Goal: Task Accomplishment & Management: Use online tool/utility

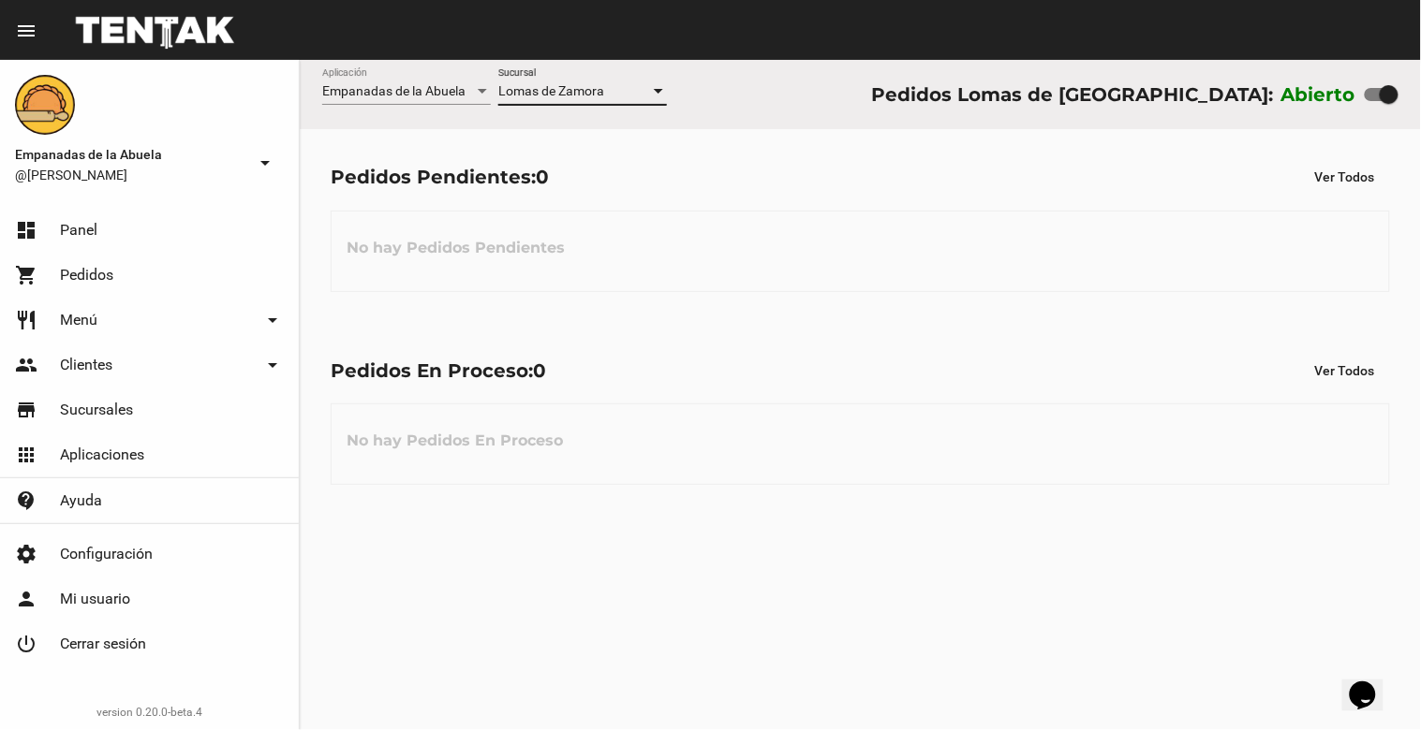
click at [582, 91] on span "Lomas de Zamora" at bounding box center [551, 90] width 106 height 15
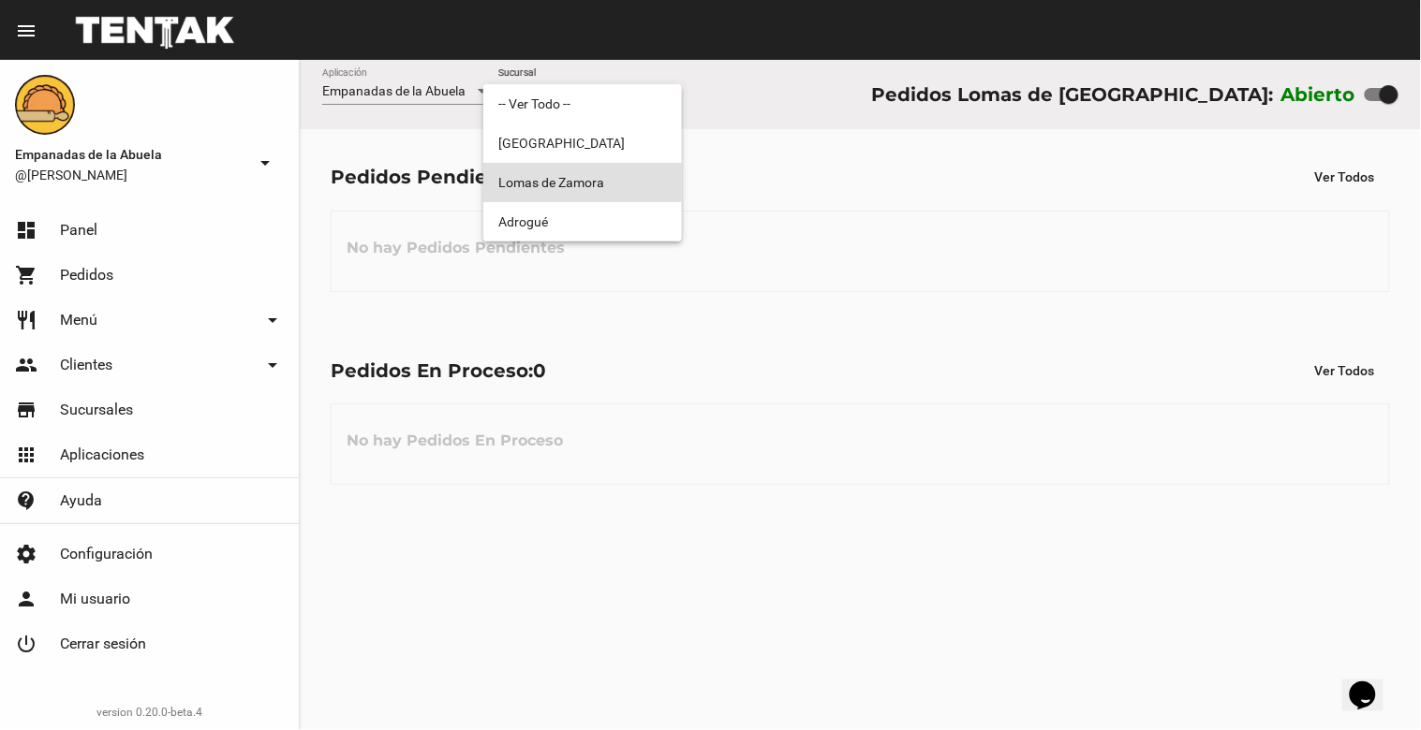
click at [579, 187] on span "Lomas de Zamora" at bounding box center [582, 182] width 169 height 39
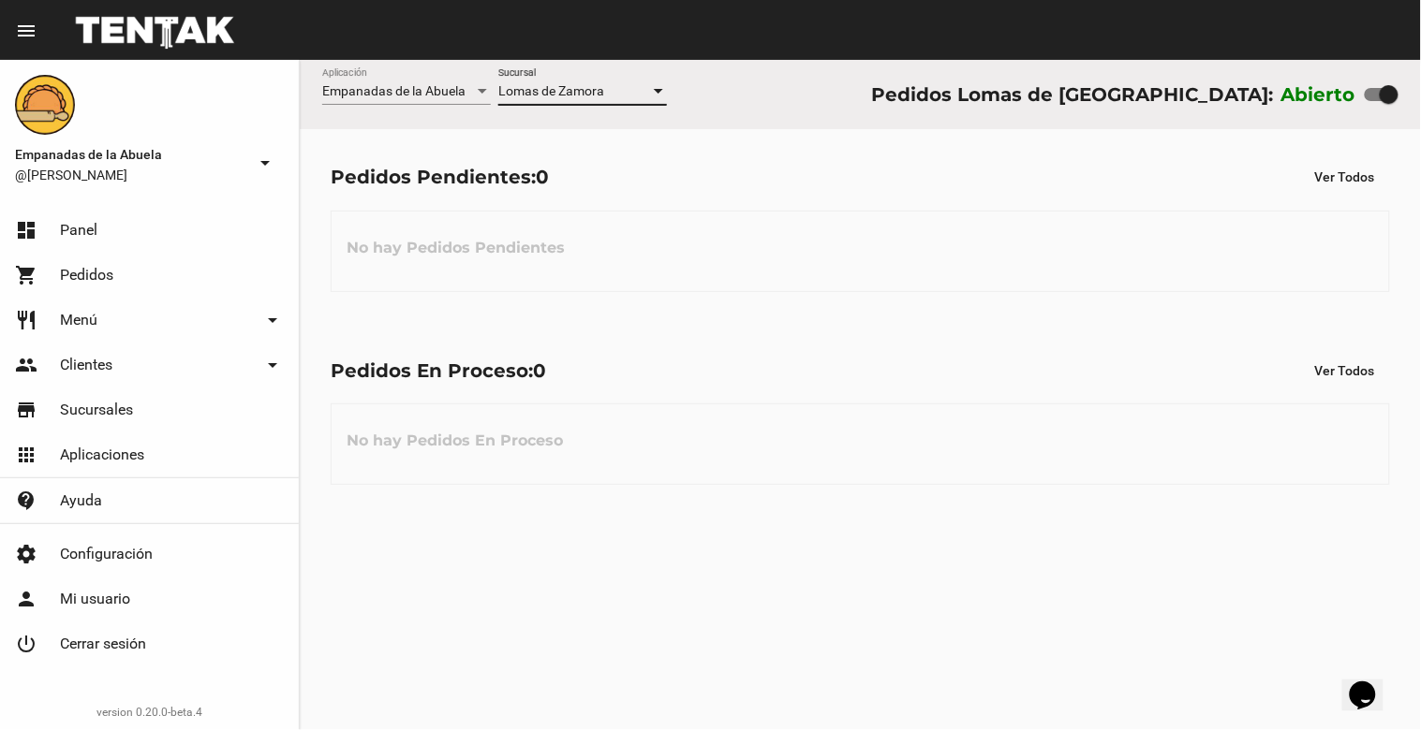
click at [623, 264] on div "No hay Pedidos Pendientes" at bounding box center [860, 251] width 1059 height 81
click at [569, 99] on div "Lomas de Zamora Sucursal" at bounding box center [582, 86] width 169 height 37
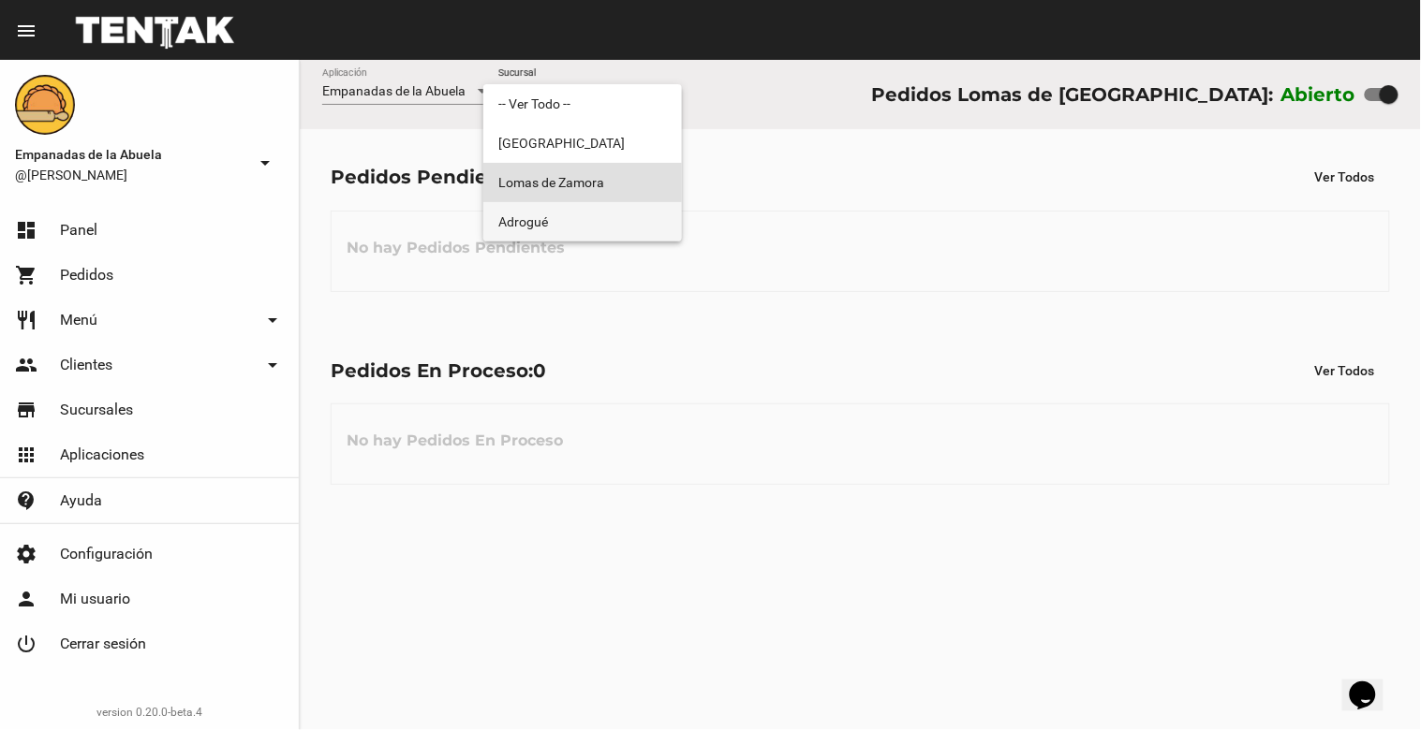
click at [587, 227] on span "Adrogué" at bounding box center [582, 221] width 169 height 39
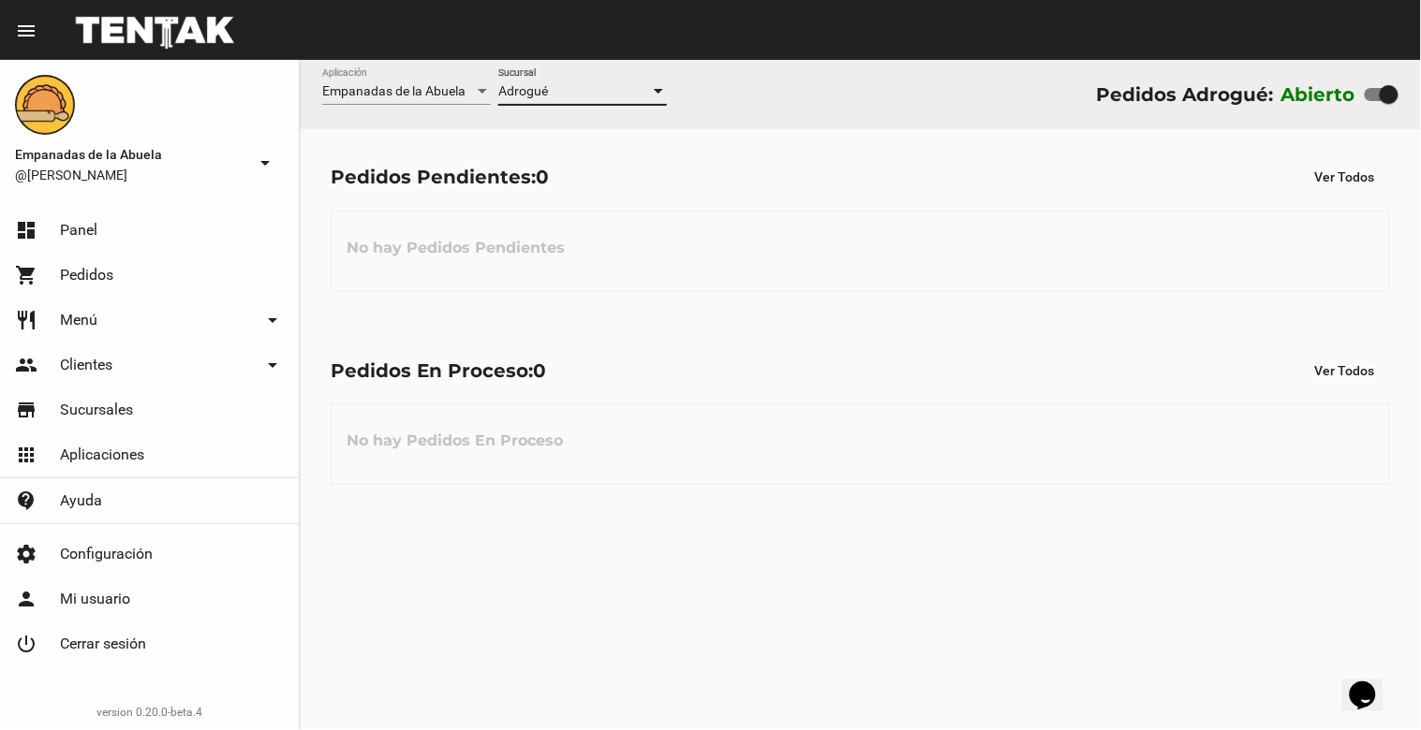
click at [604, 95] on div "Adrogué" at bounding box center [574, 91] width 152 height 15
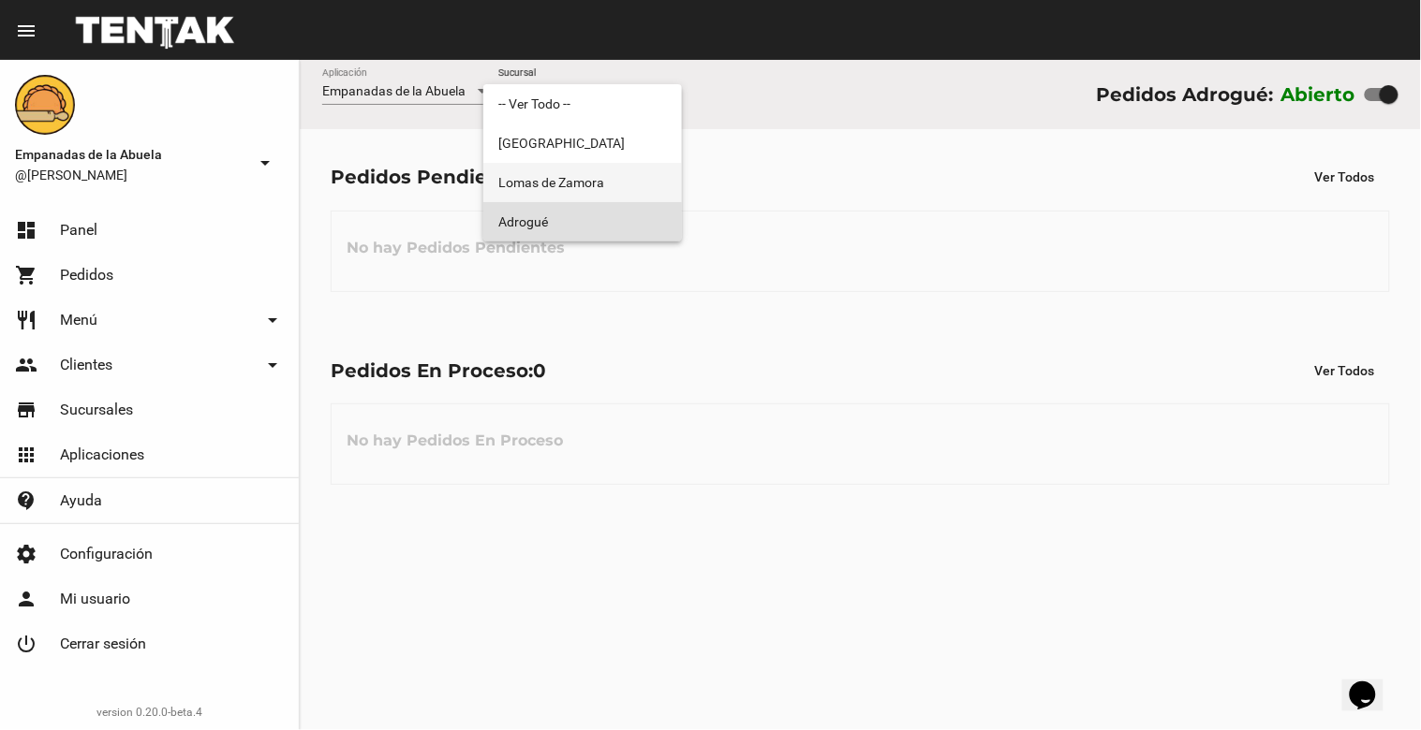
click at [591, 183] on span "Lomas de Zamora" at bounding box center [582, 182] width 169 height 39
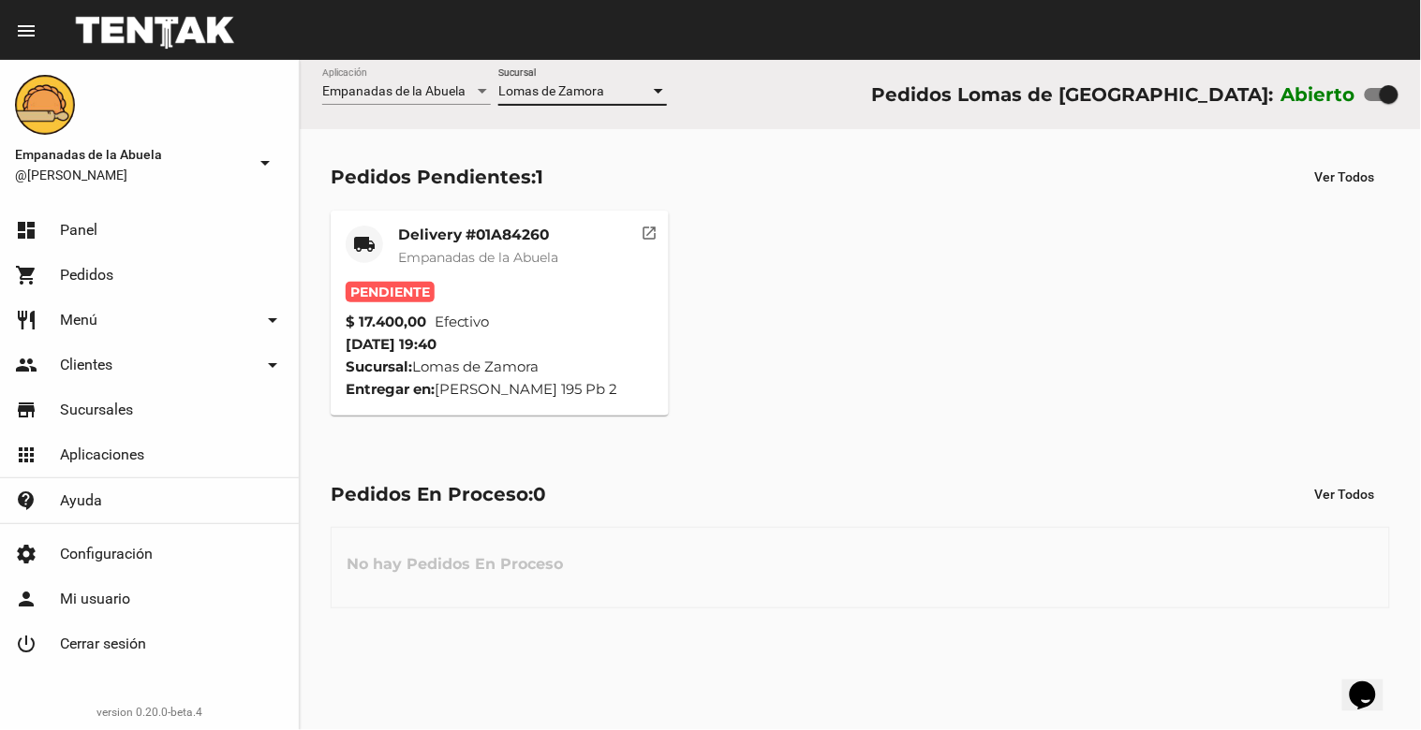
click at [465, 229] on mat-card-title "Delivery #01A84260" at bounding box center [478, 235] width 160 height 19
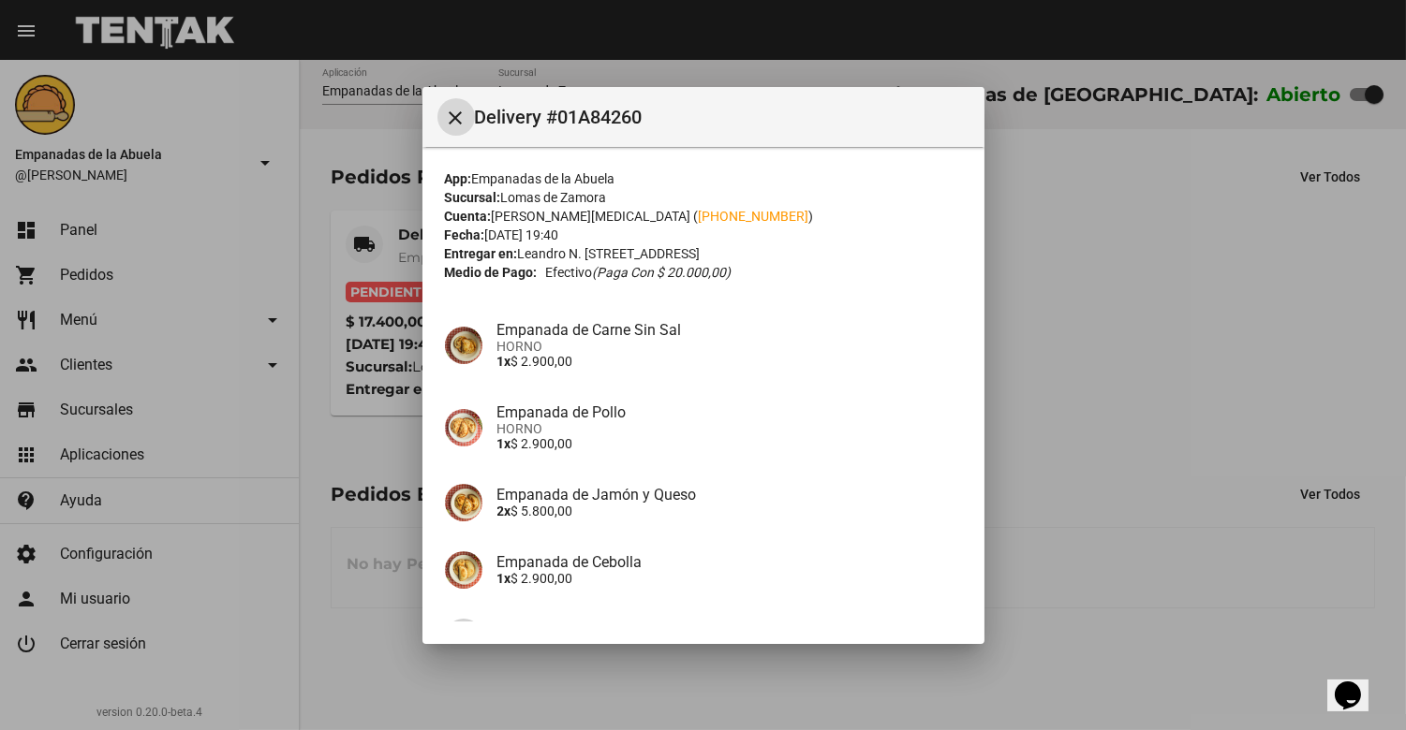
scroll to position [198, 0]
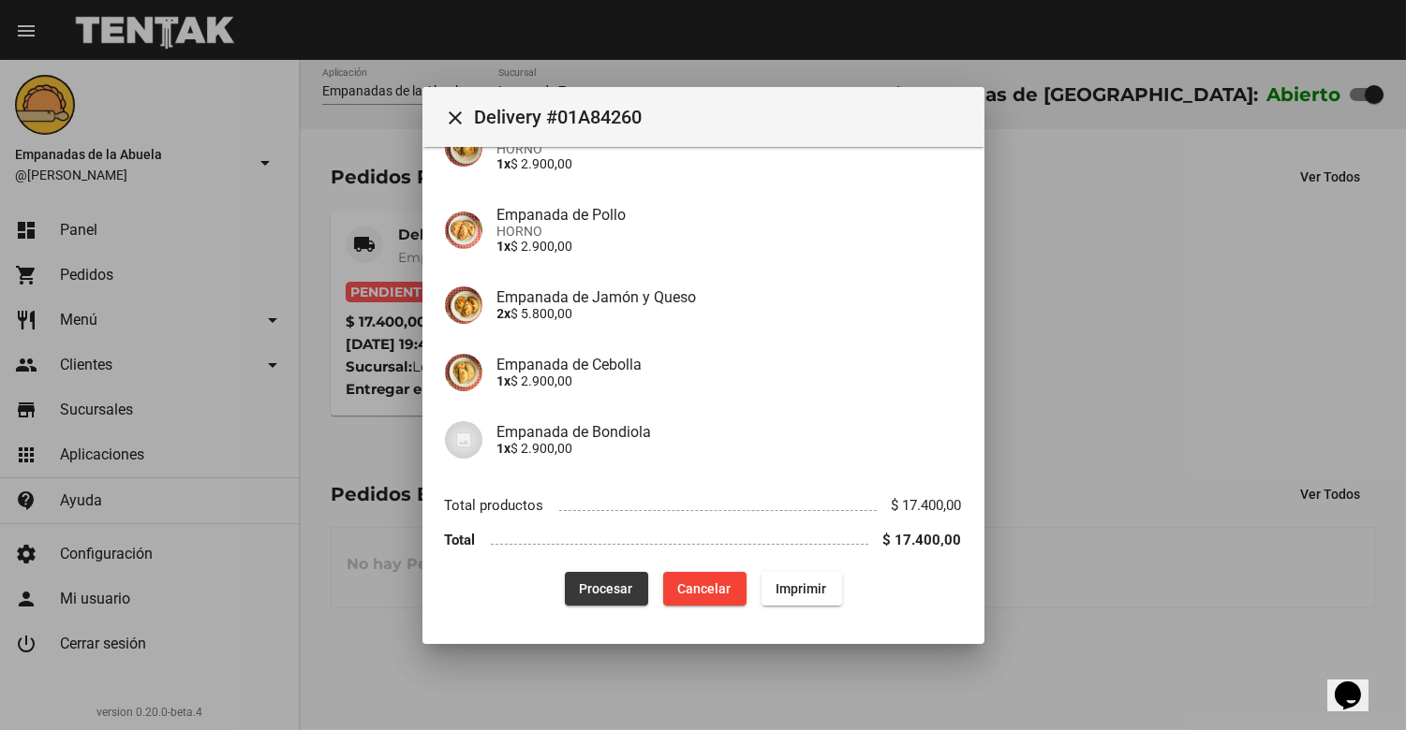
click at [571, 574] on button "Procesar" at bounding box center [606, 589] width 83 height 34
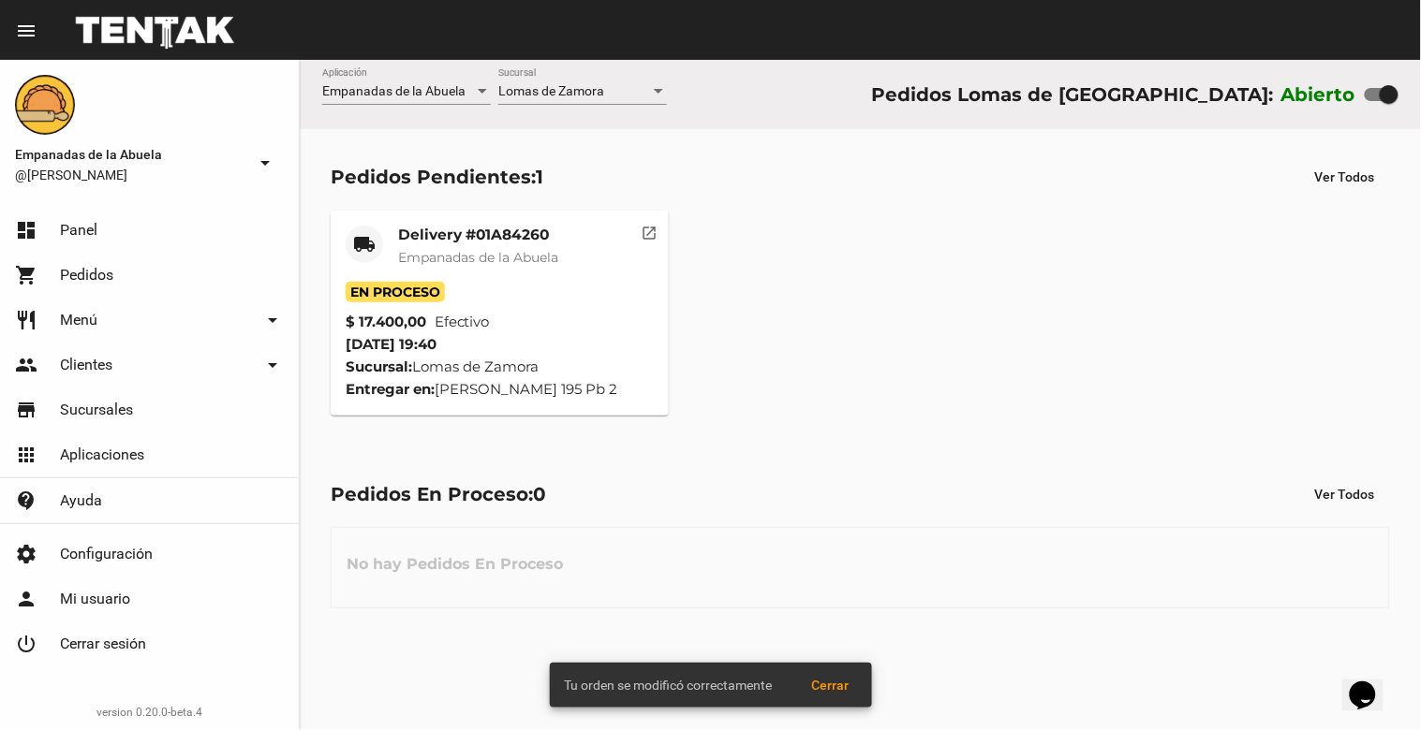
click at [456, 245] on div "Delivery #01A84260 Empanadas de la Abuela" at bounding box center [478, 254] width 160 height 56
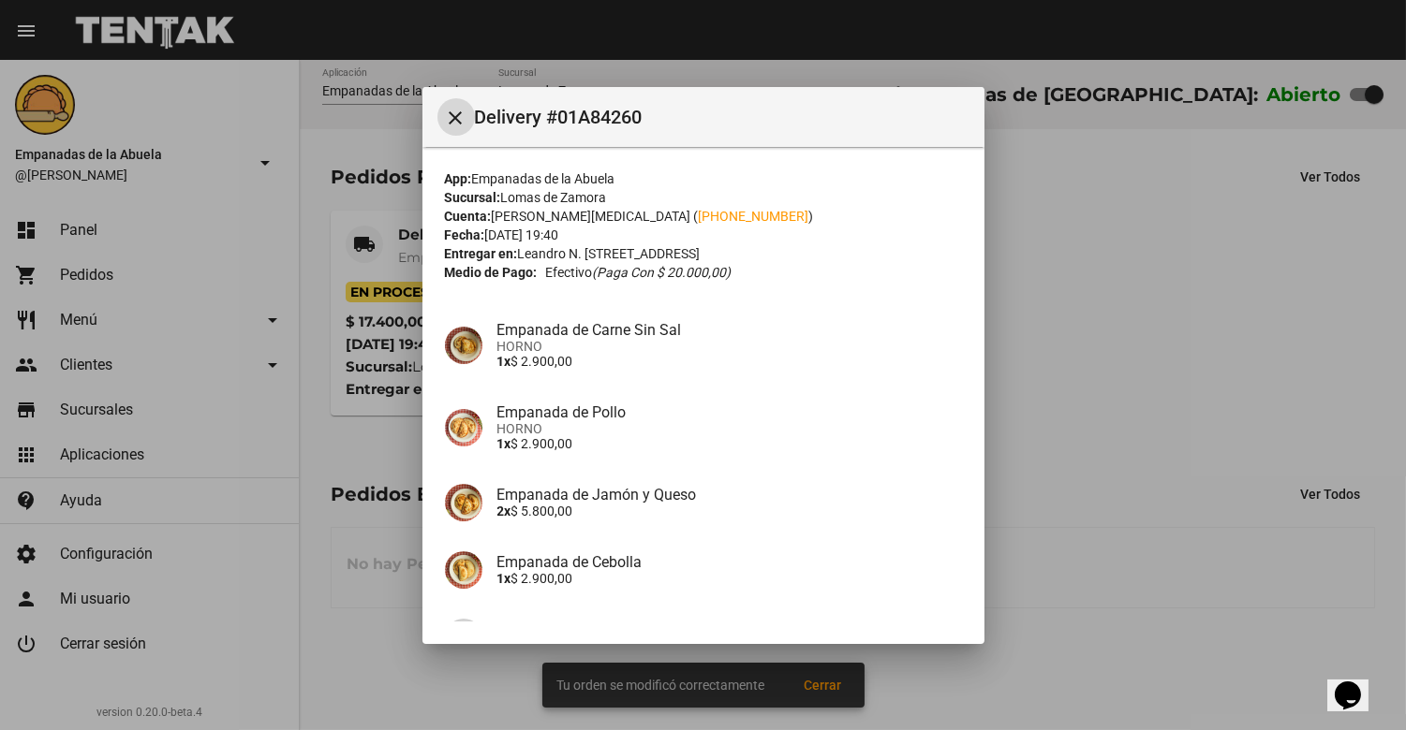
scroll to position [198, 0]
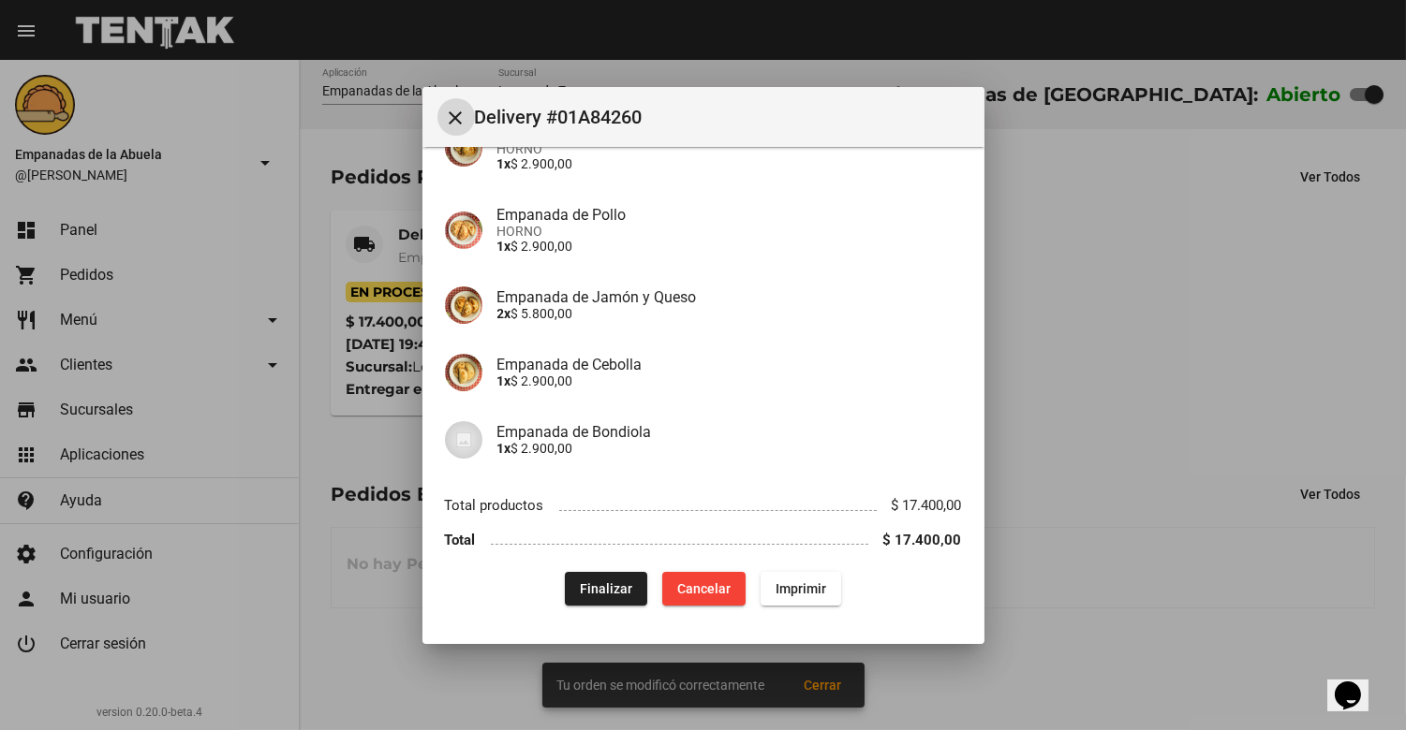
click at [791, 586] on span "Imprimir" at bounding box center [800, 589] width 51 height 15
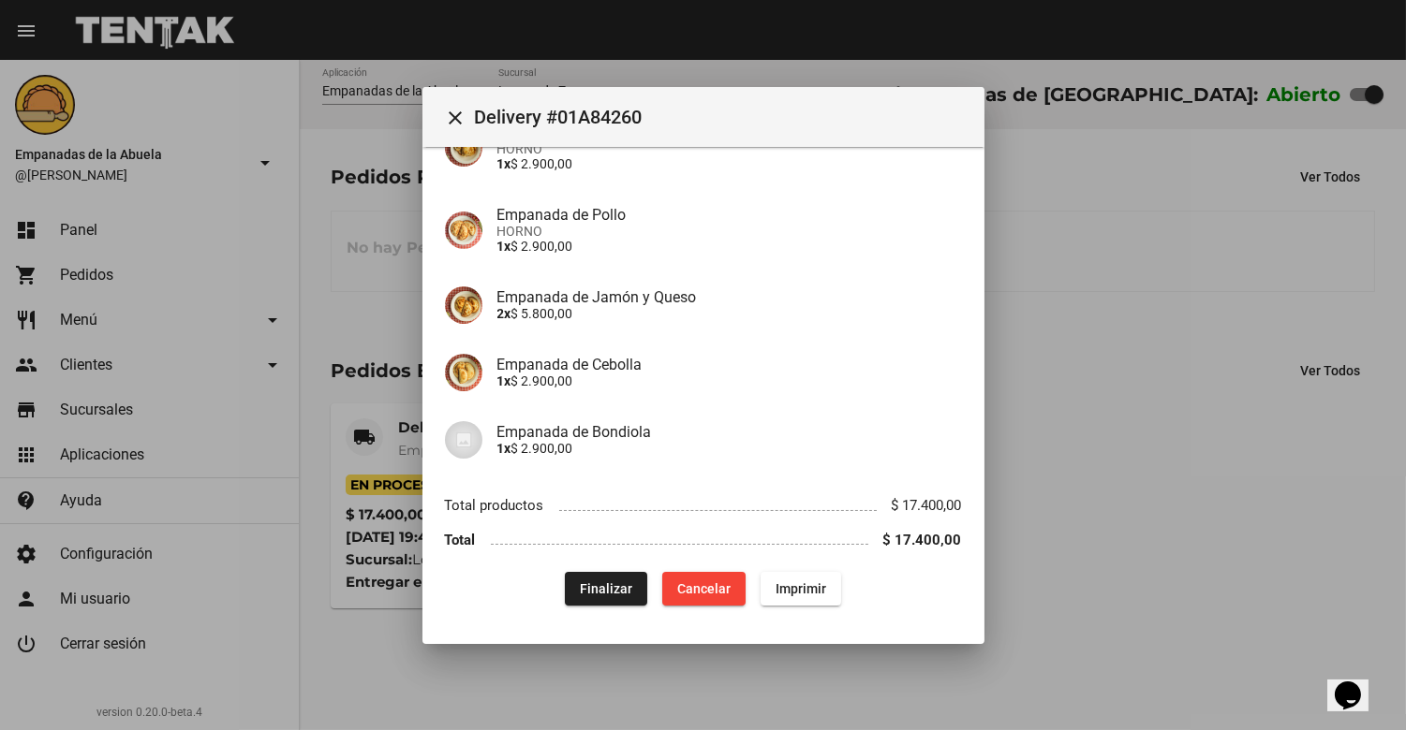
click at [450, 100] on button "close" at bounding box center [455, 116] width 37 height 37
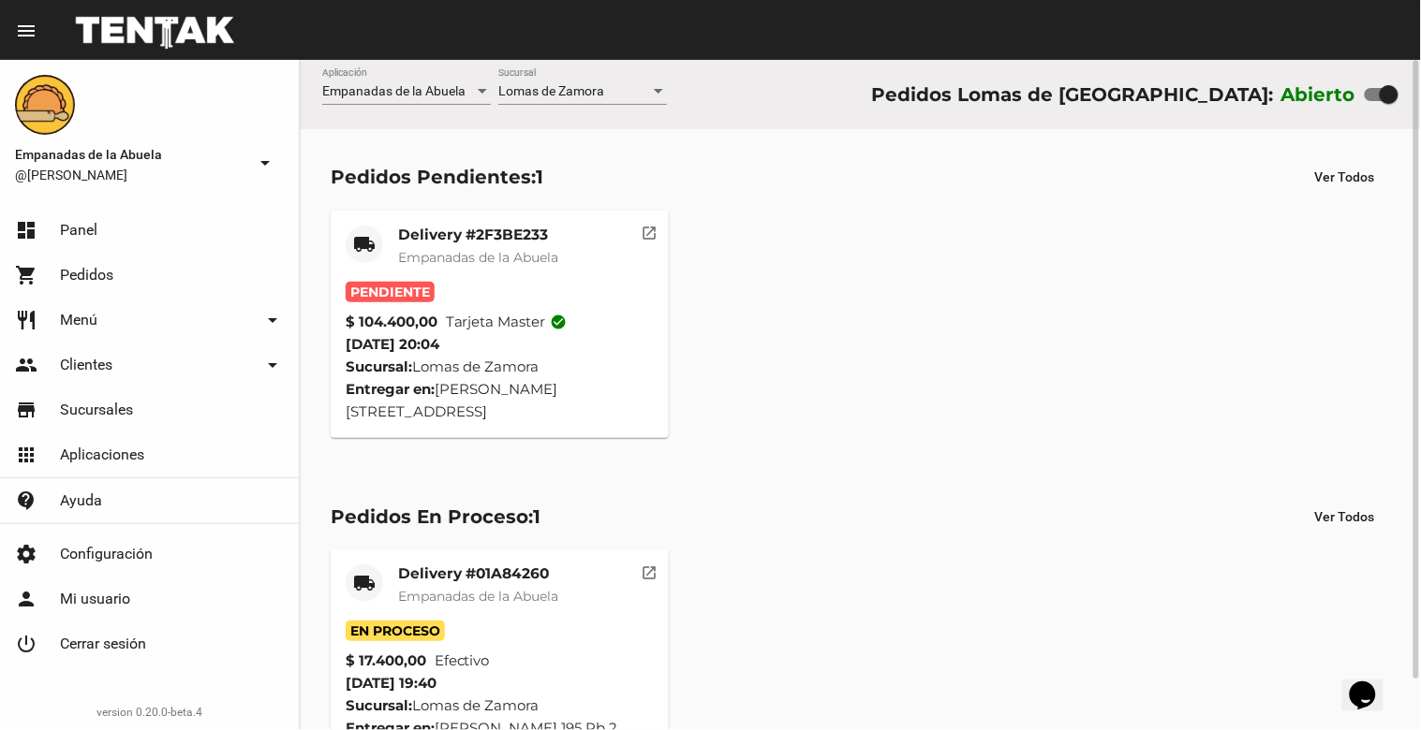
click at [460, 249] on span "Empanadas de la Abuela" at bounding box center [478, 257] width 160 height 17
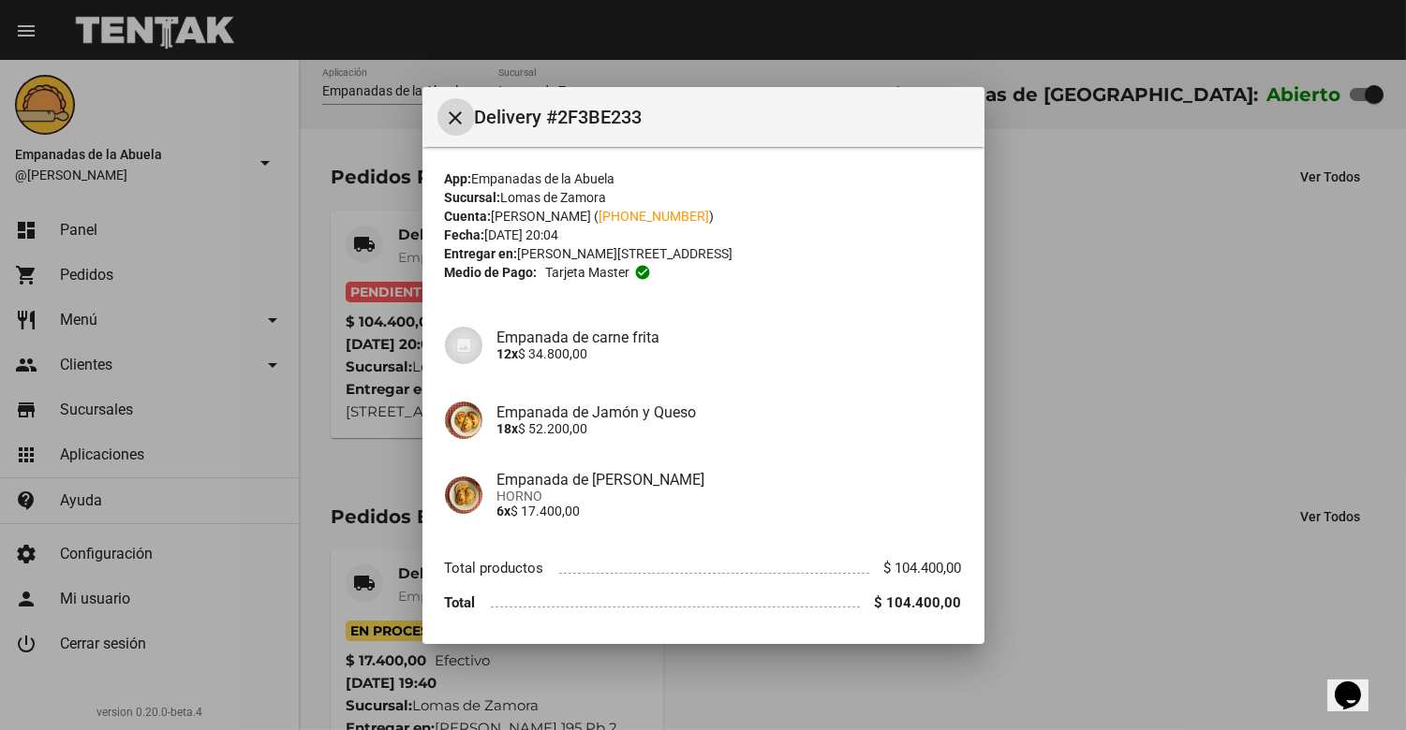
scroll to position [62, 0]
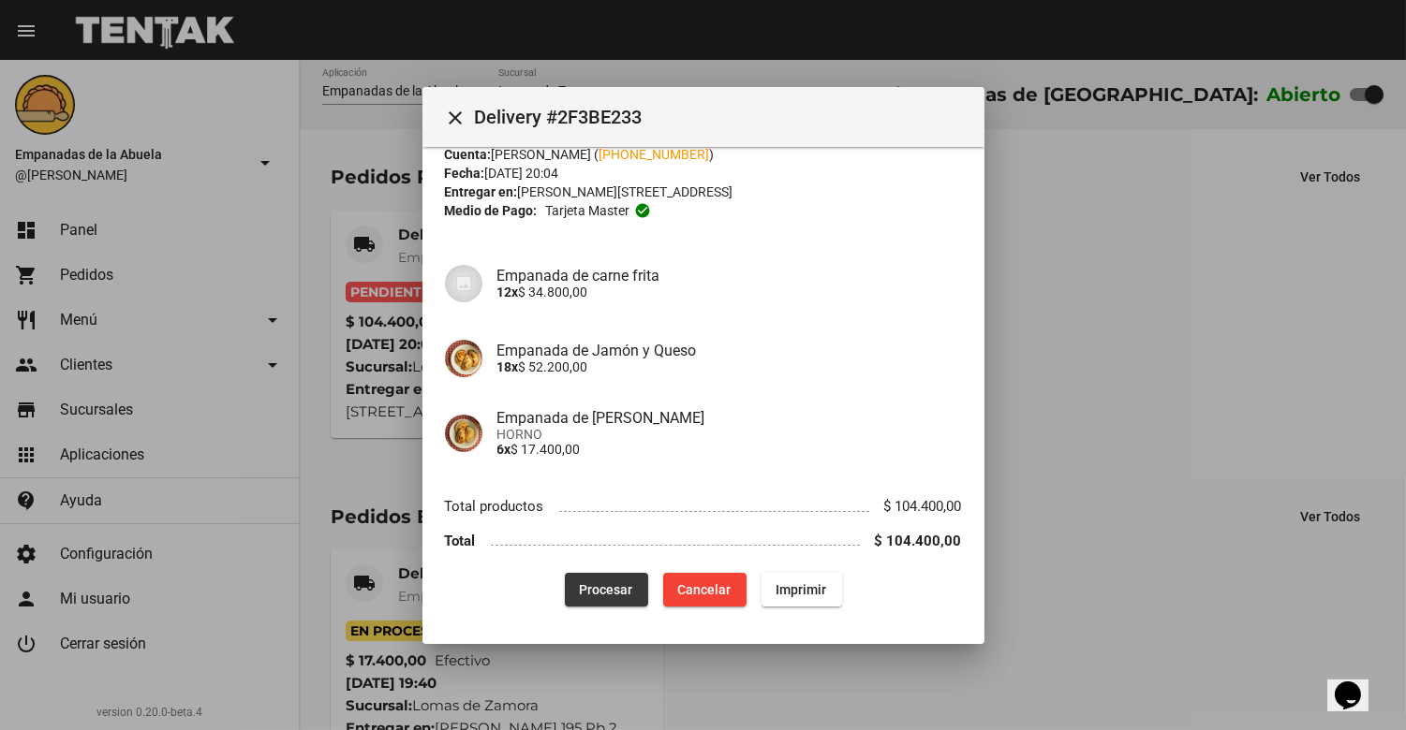
click at [573, 573] on button "Procesar" at bounding box center [606, 590] width 83 height 34
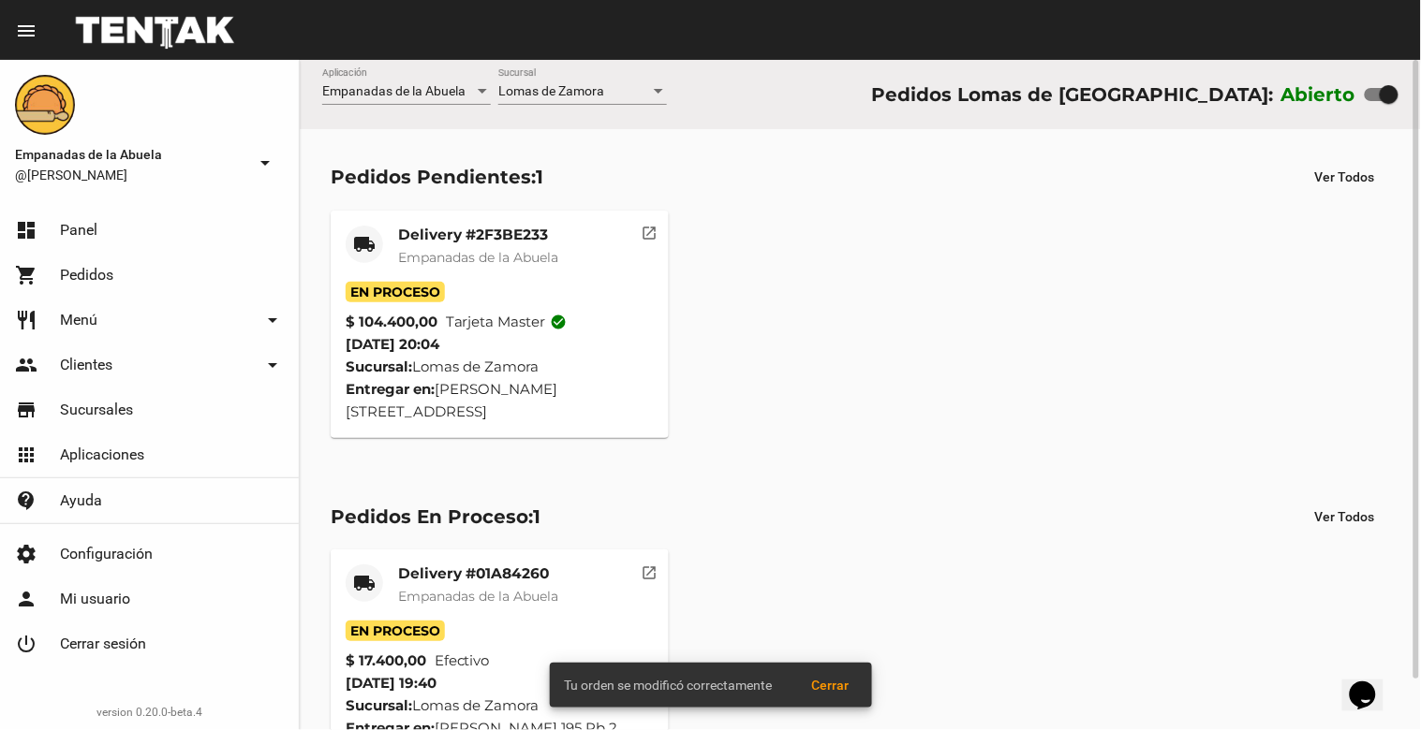
click at [450, 251] on span "Empanadas de la Abuela" at bounding box center [478, 257] width 160 height 17
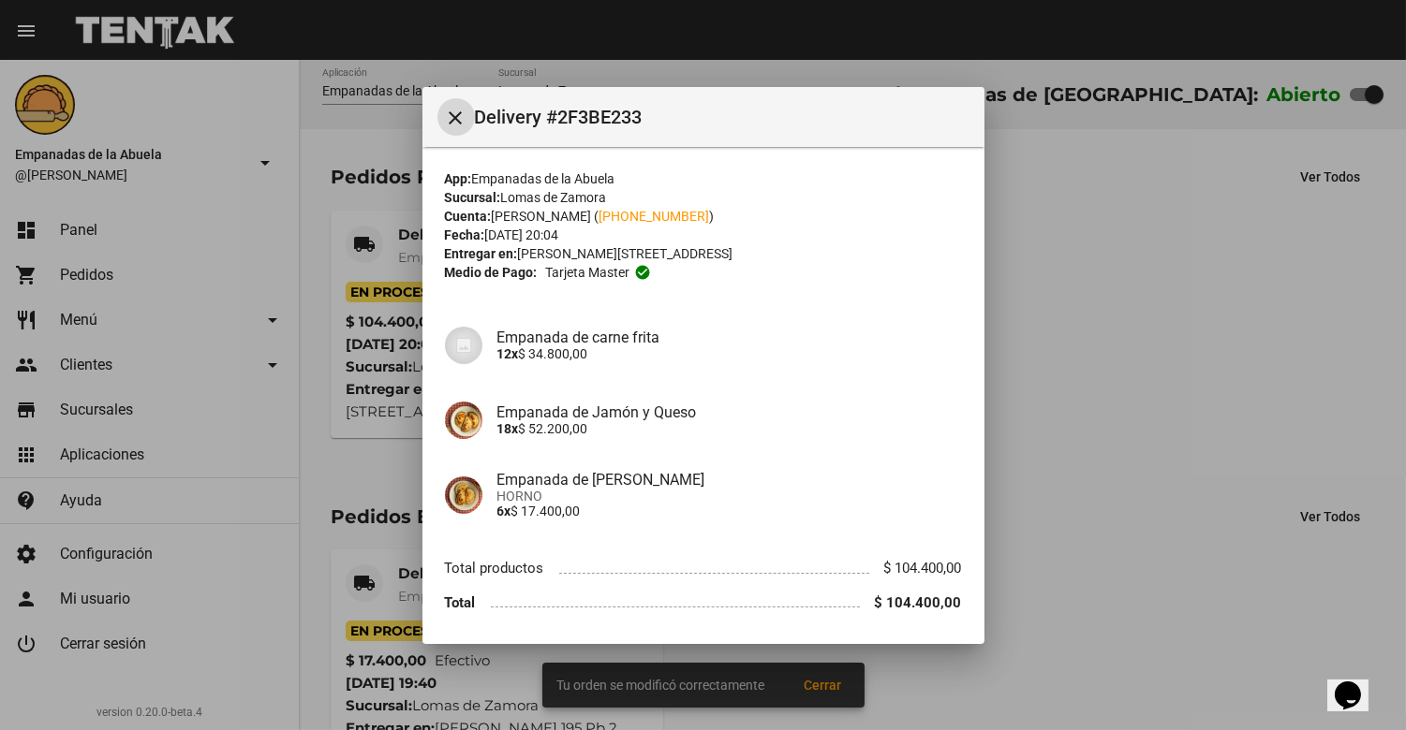
scroll to position [62, 0]
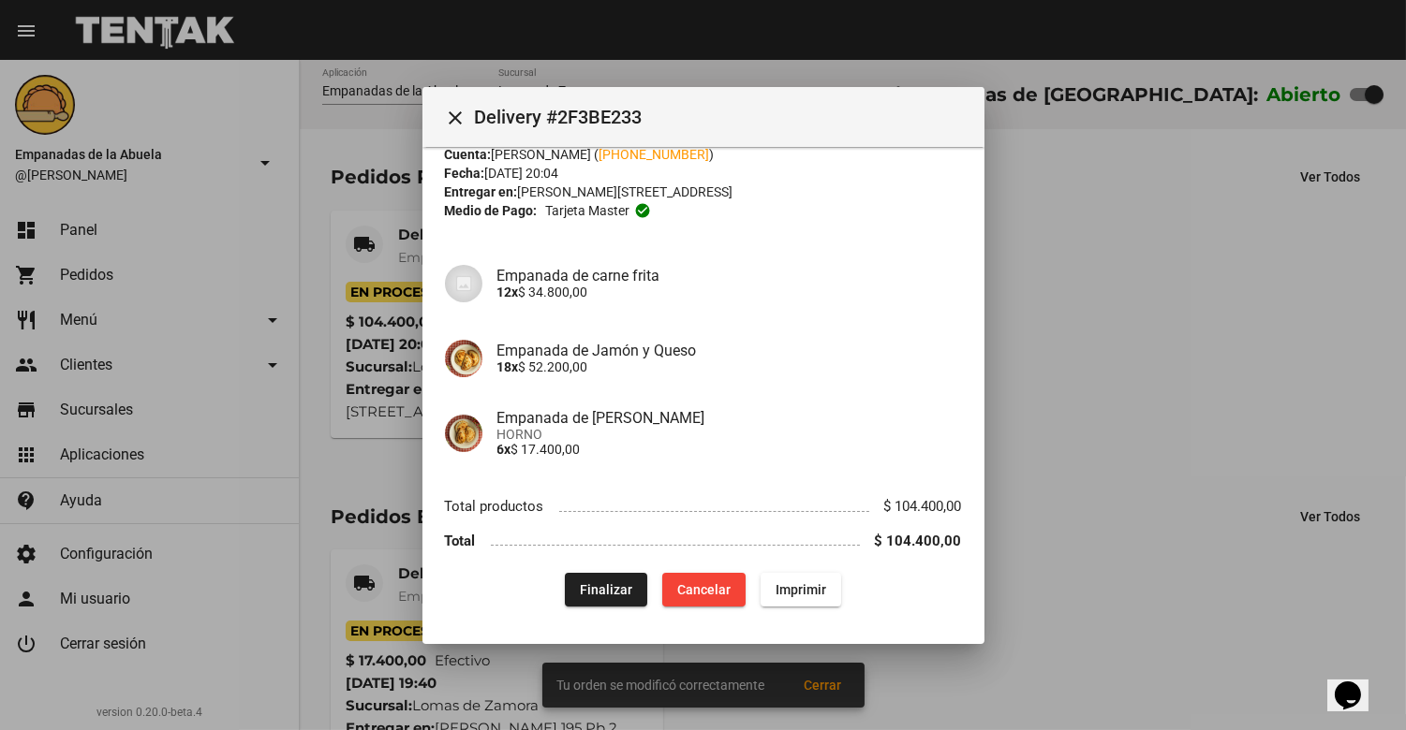
click at [788, 558] on div "App: Empanadas de la Abuela Sucursal: Lomas de Zamora Cuenta: [PERSON_NAME] ( […" at bounding box center [703, 358] width 517 height 500
click at [790, 594] on span "Imprimir" at bounding box center [800, 589] width 51 height 15
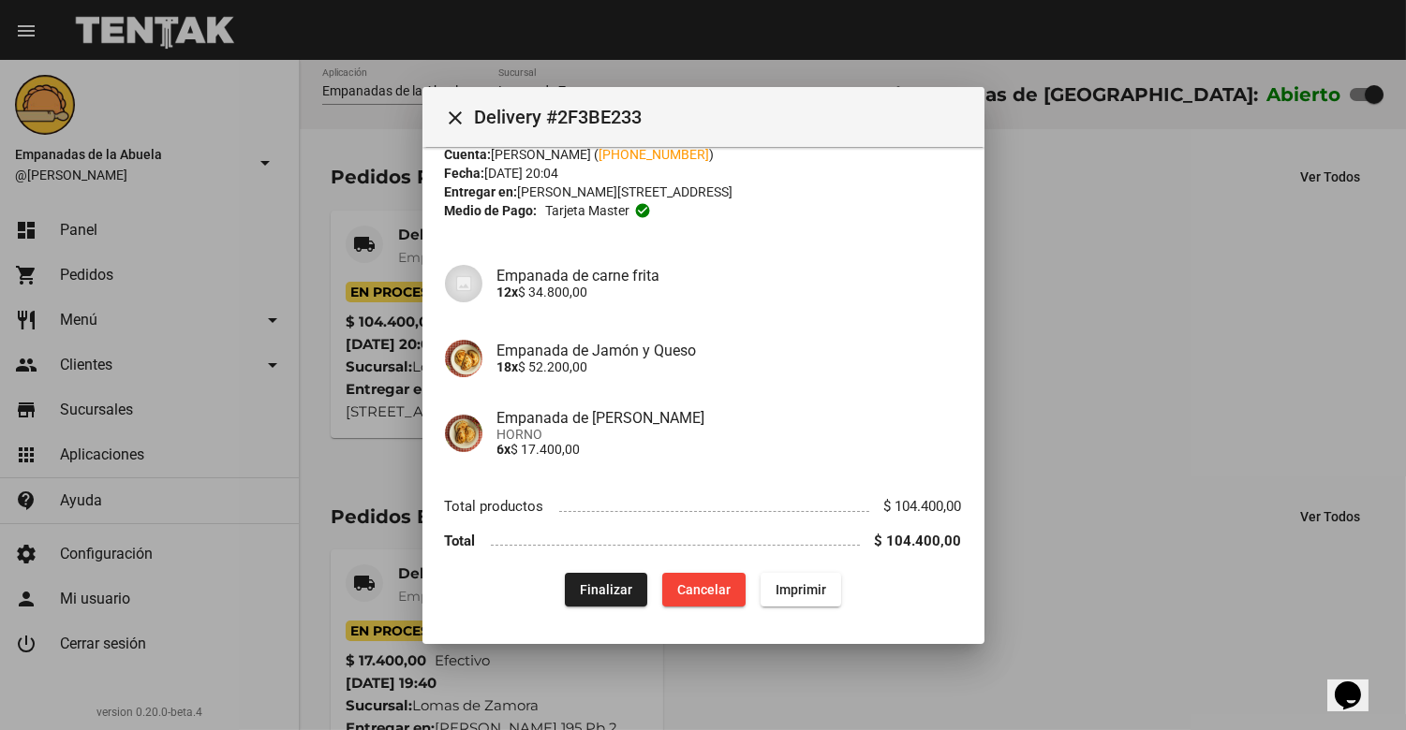
click at [452, 107] on mat-icon "close" at bounding box center [456, 118] width 22 height 22
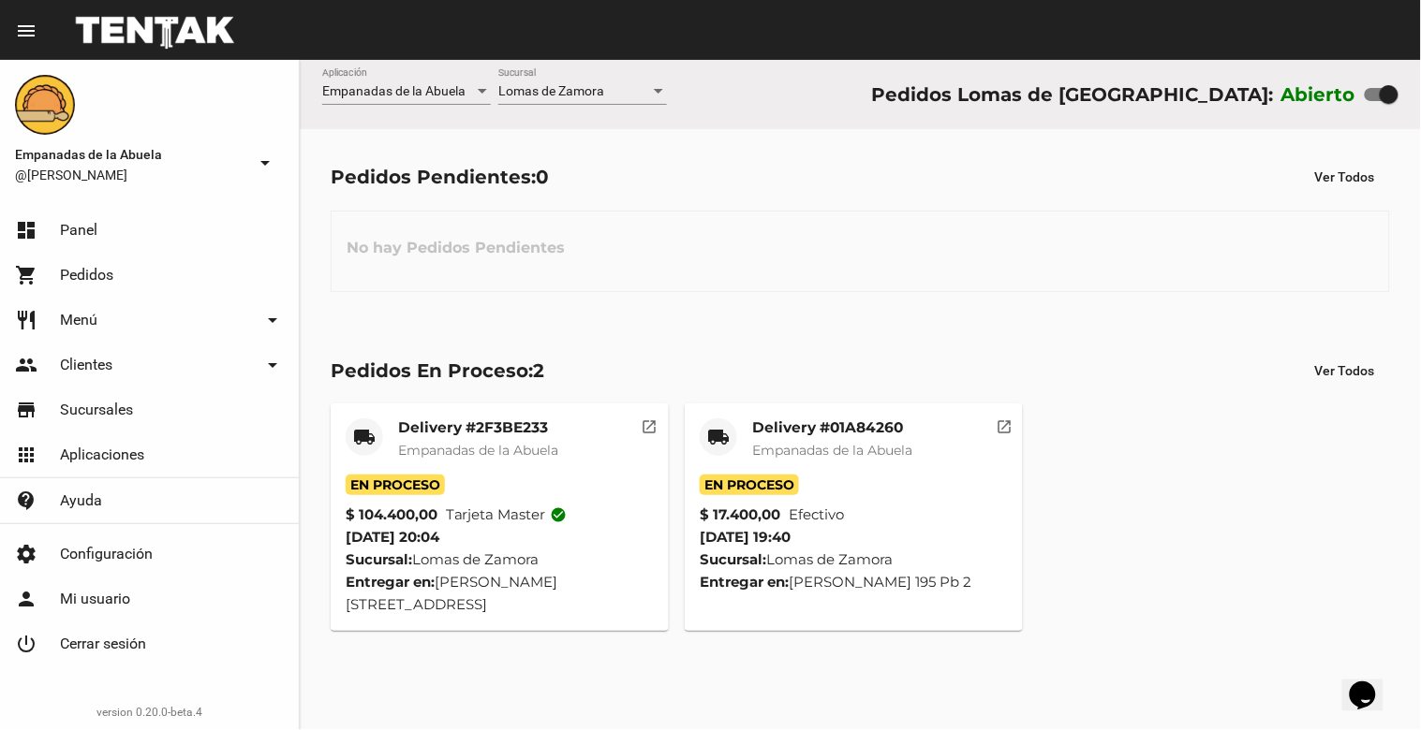
click at [534, 94] on span "Lomas de Zamora" at bounding box center [551, 90] width 106 height 15
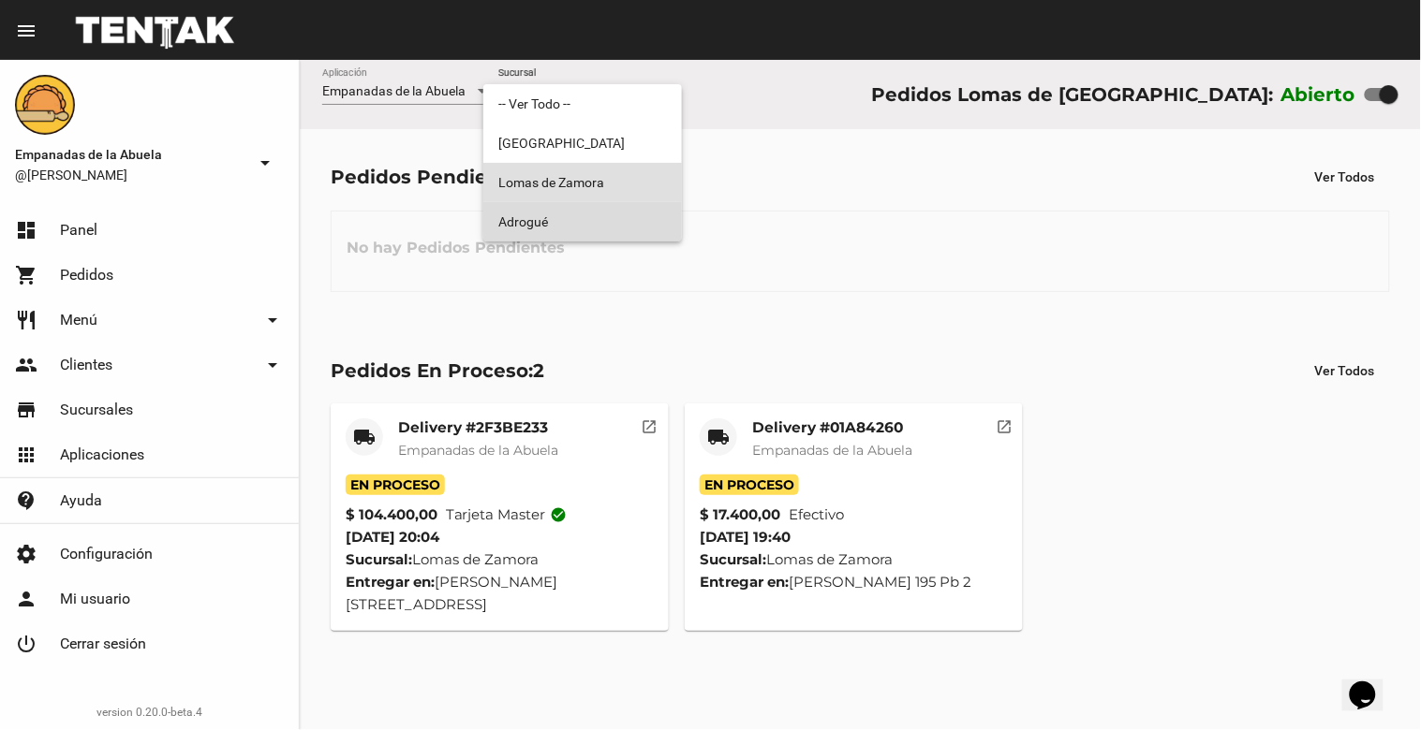
click at [525, 213] on span "Adrogué" at bounding box center [582, 221] width 169 height 39
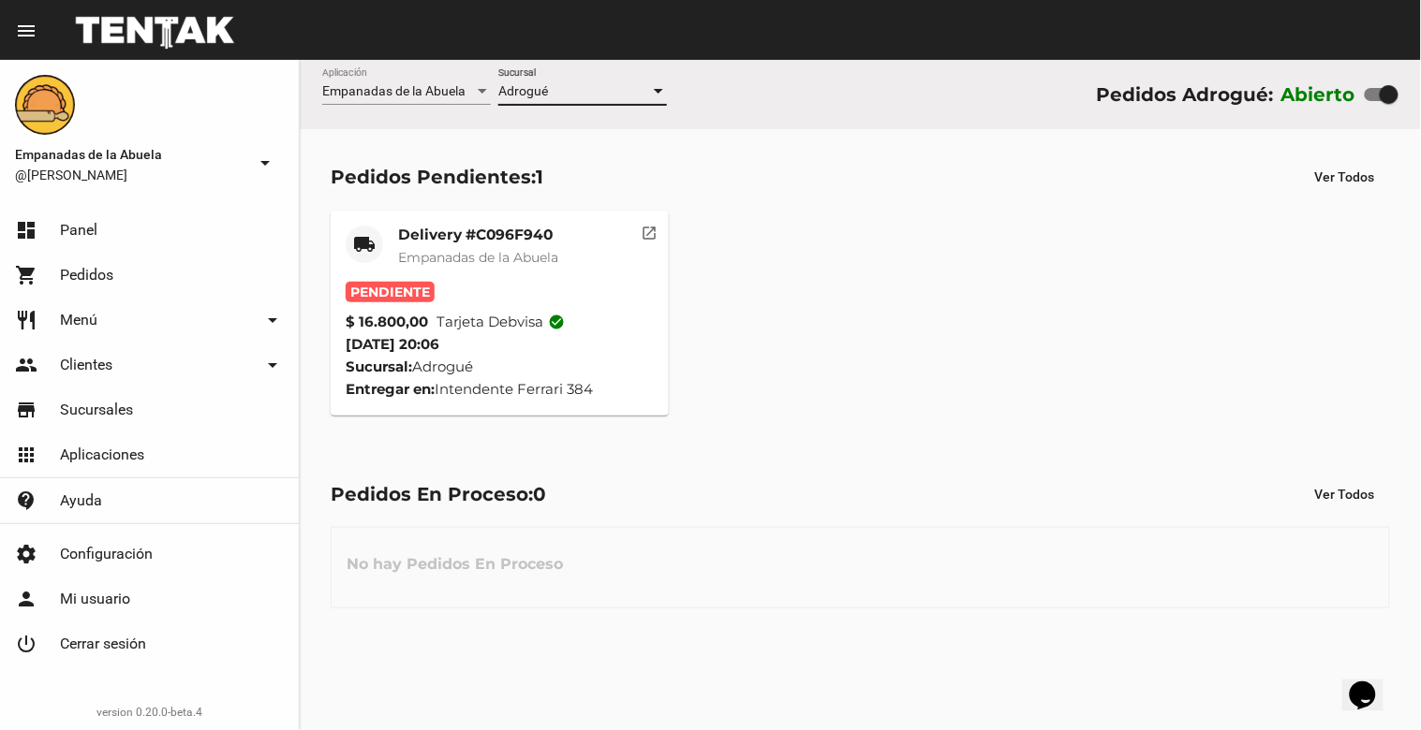
click at [557, 86] on div "Adrogué" at bounding box center [574, 91] width 152 height 15
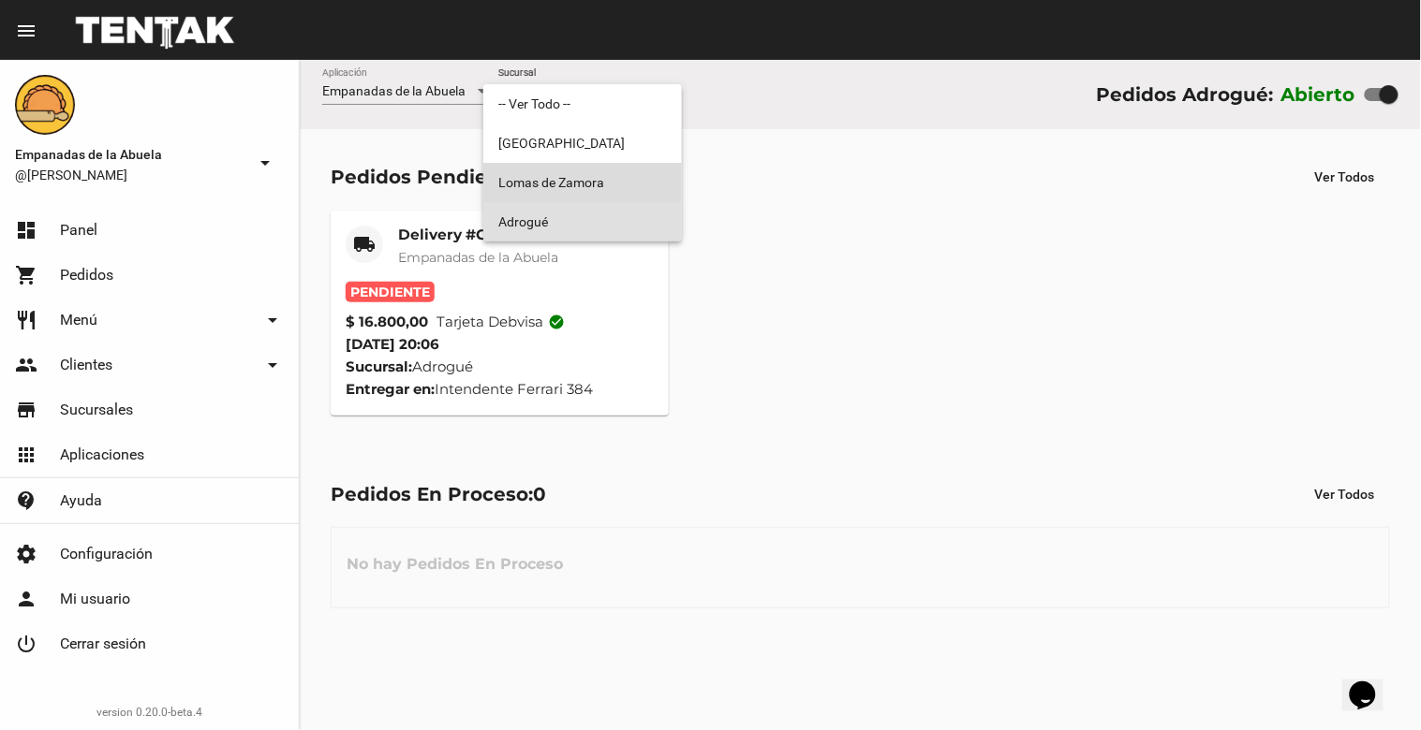
click at [545, 175] on span "Lomas de Zamora" at bounding box center [582, 182] width 169 height 39
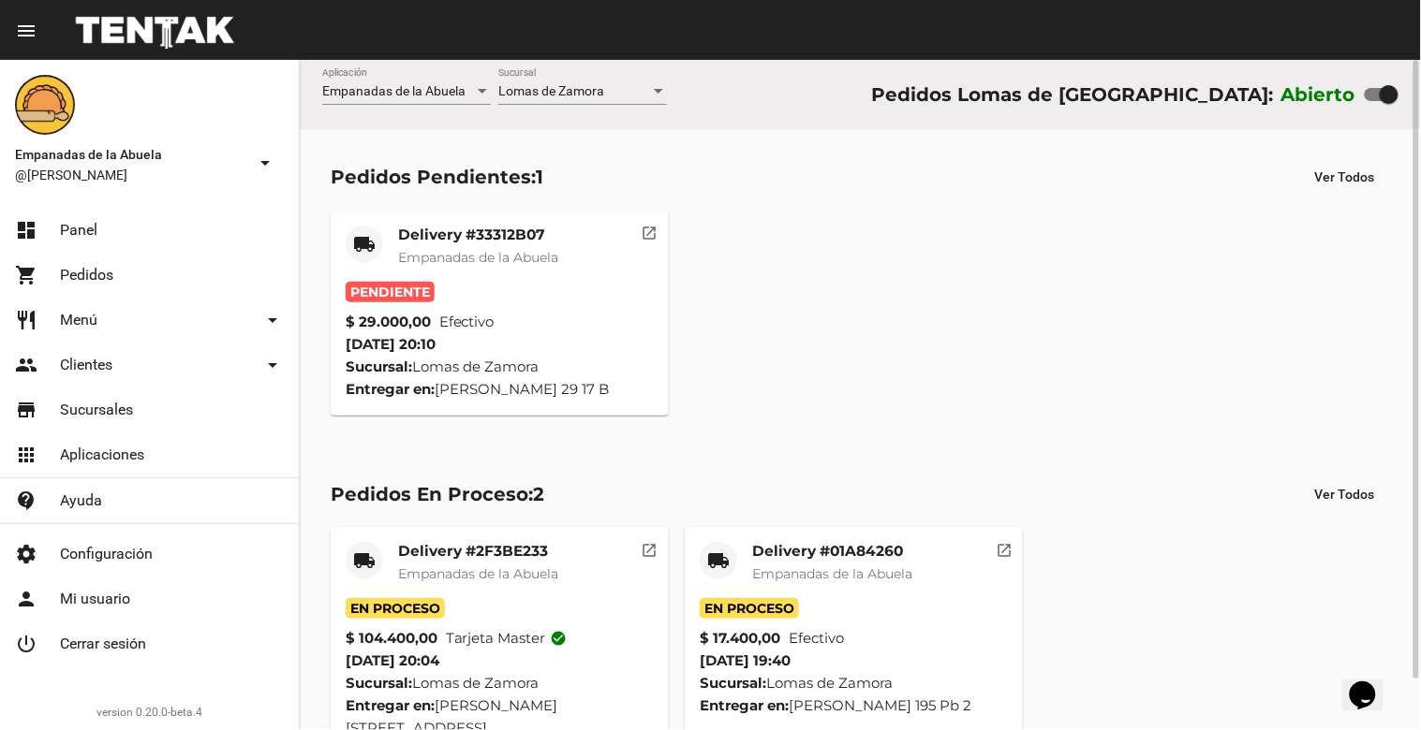
click at [432, 249] on span "Empanadas de la Abuela" at bounding box center [478, 257] width 160 height 17
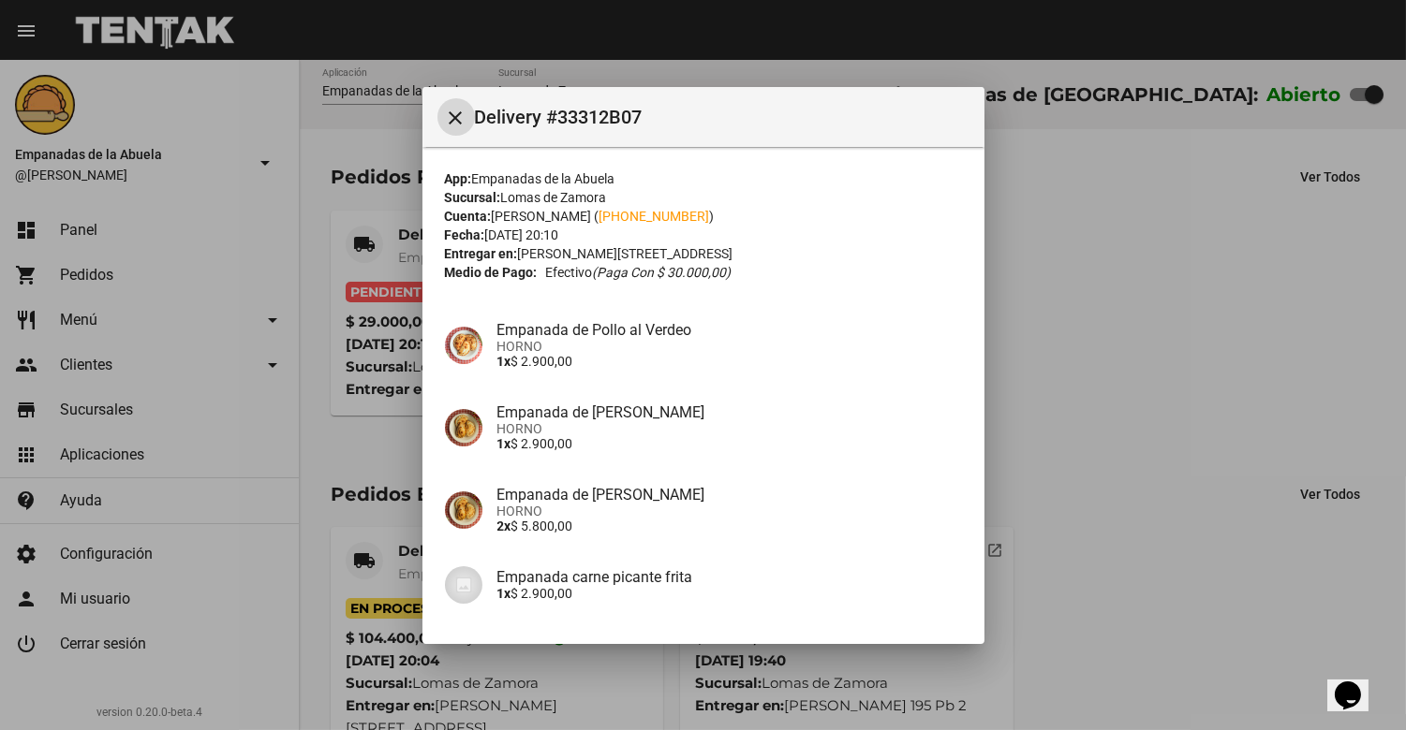
scroll to position [429, 0]
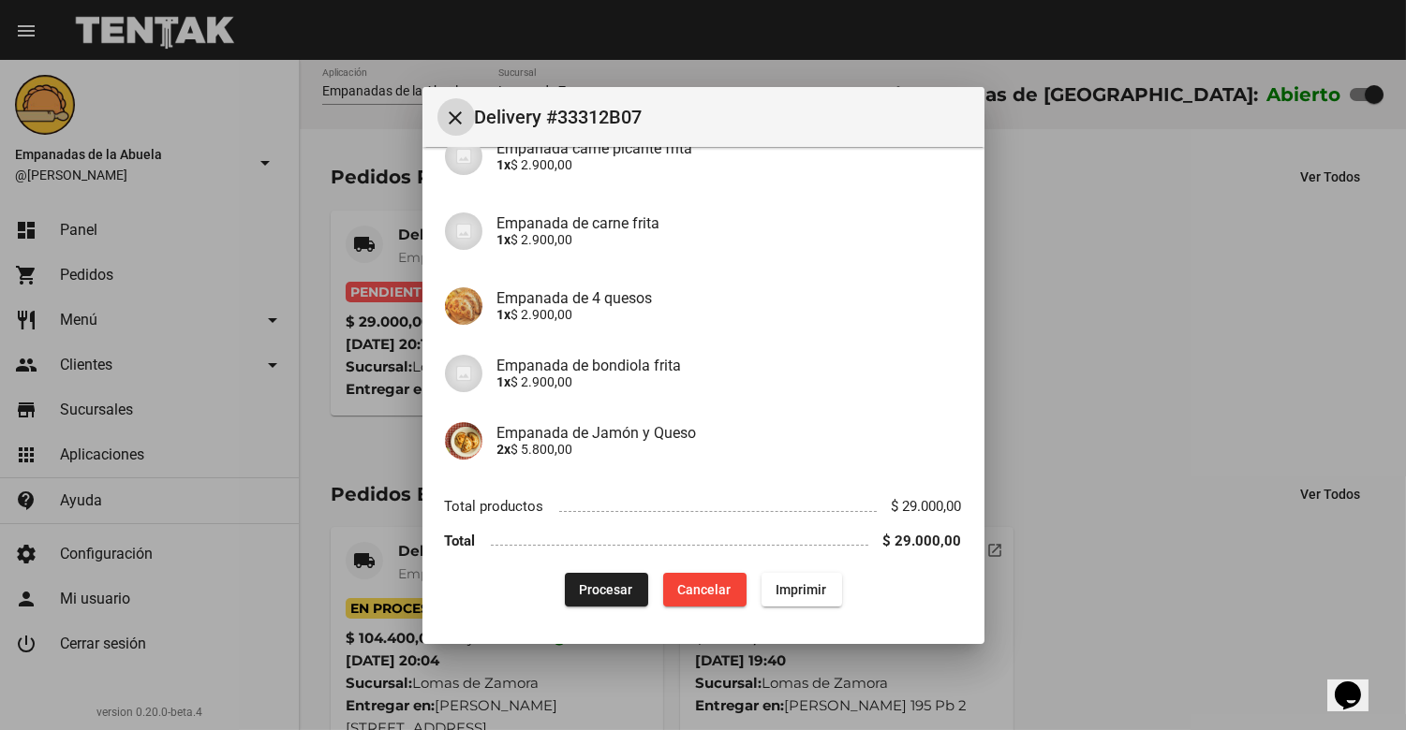
click at [593, 601] on button "Procesar" at bounding box center [606, 590] width 83 height 34
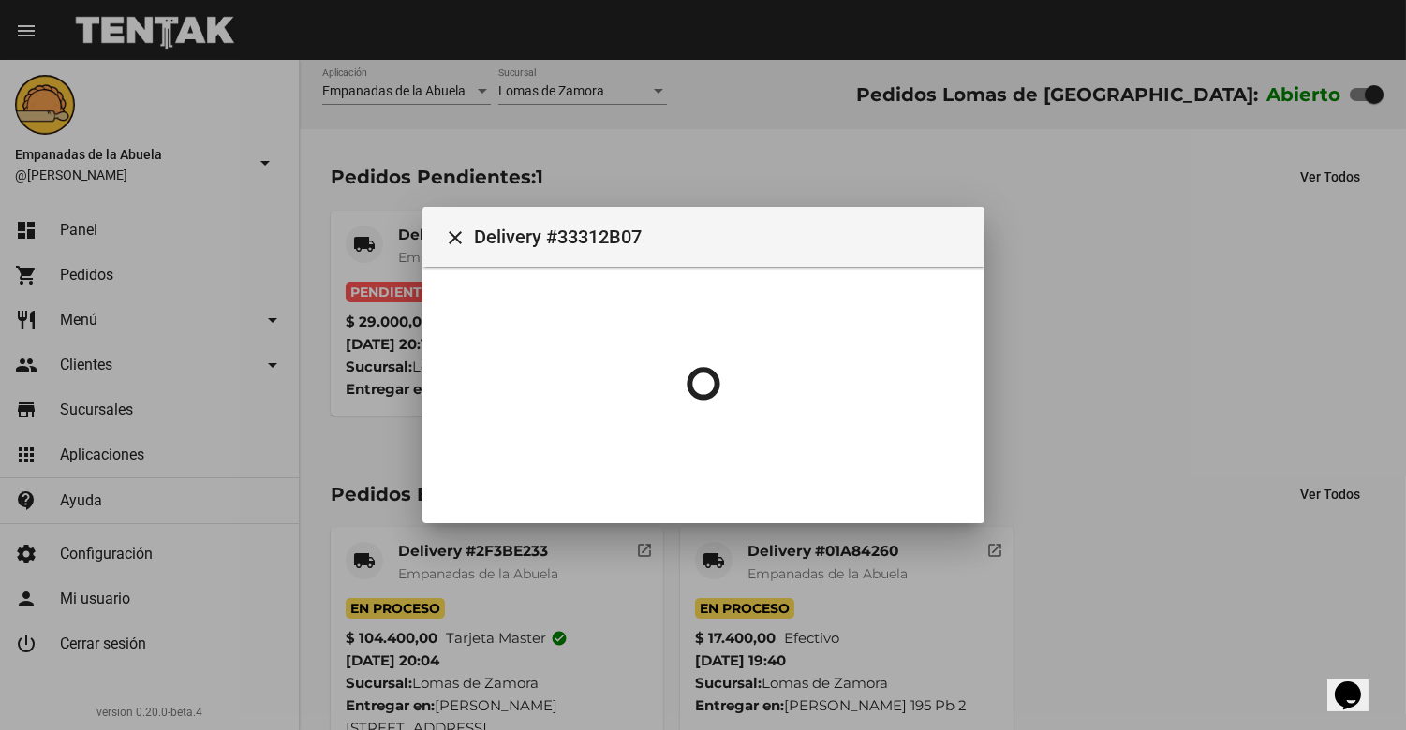
scroll to position [0, 0]
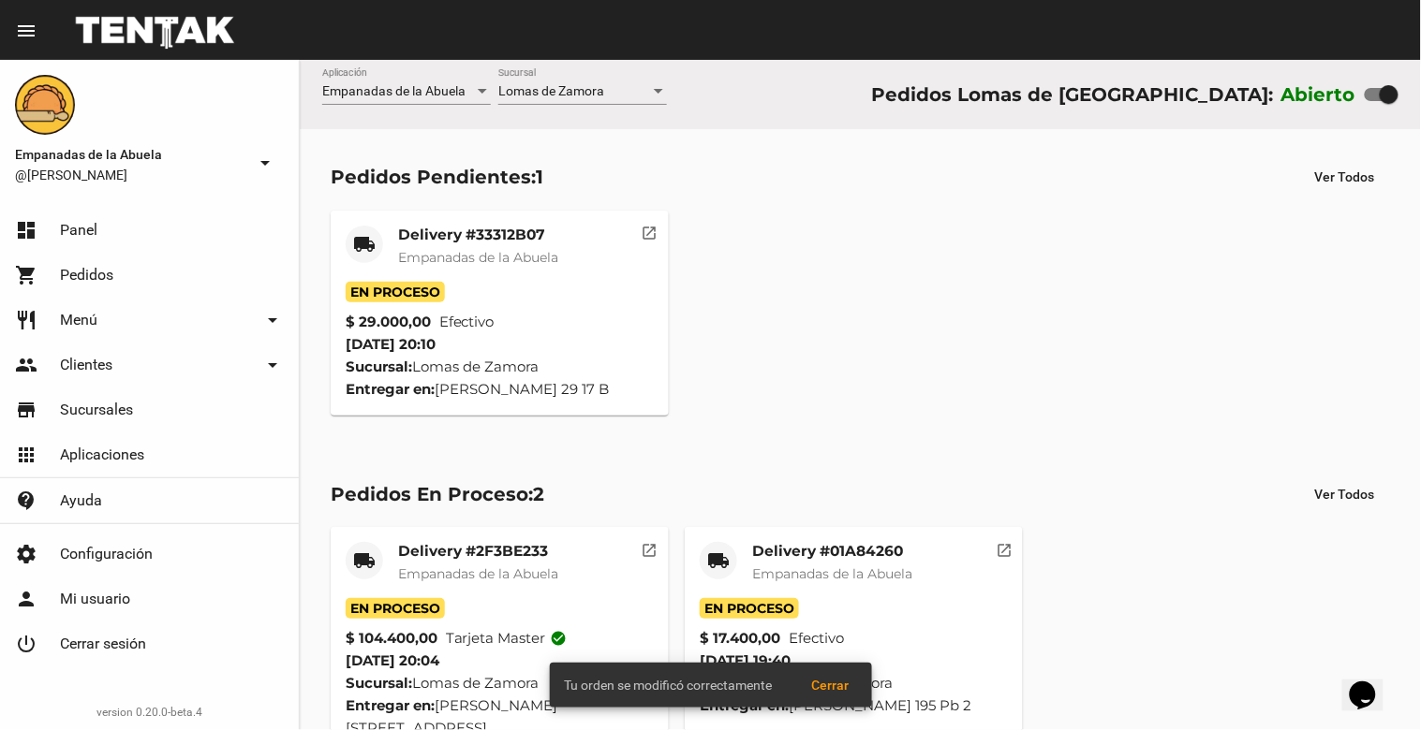
click at [433, 248] on mat-card-subtitle "Empanadas de la Abuela" at bounding box center [478, 257] width 160 height 19
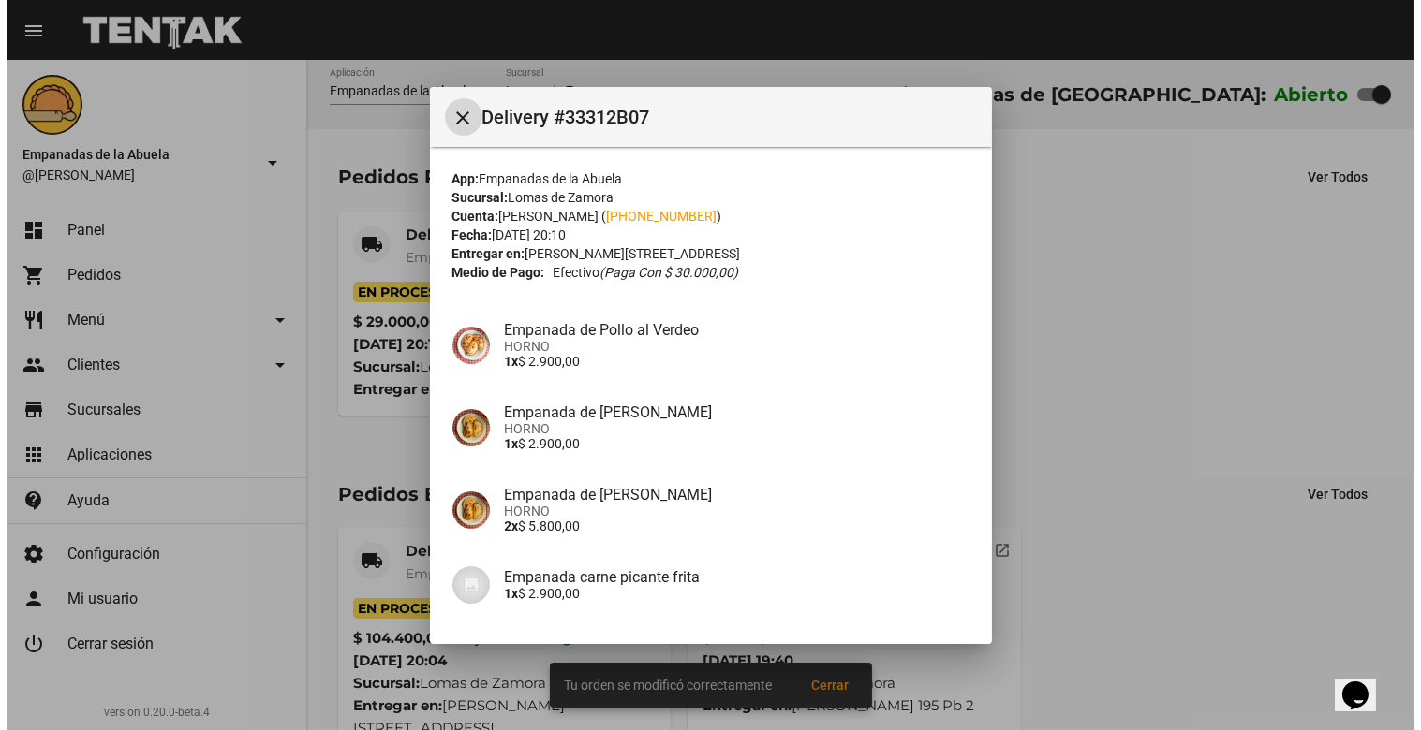
scroll to position [429, 0]
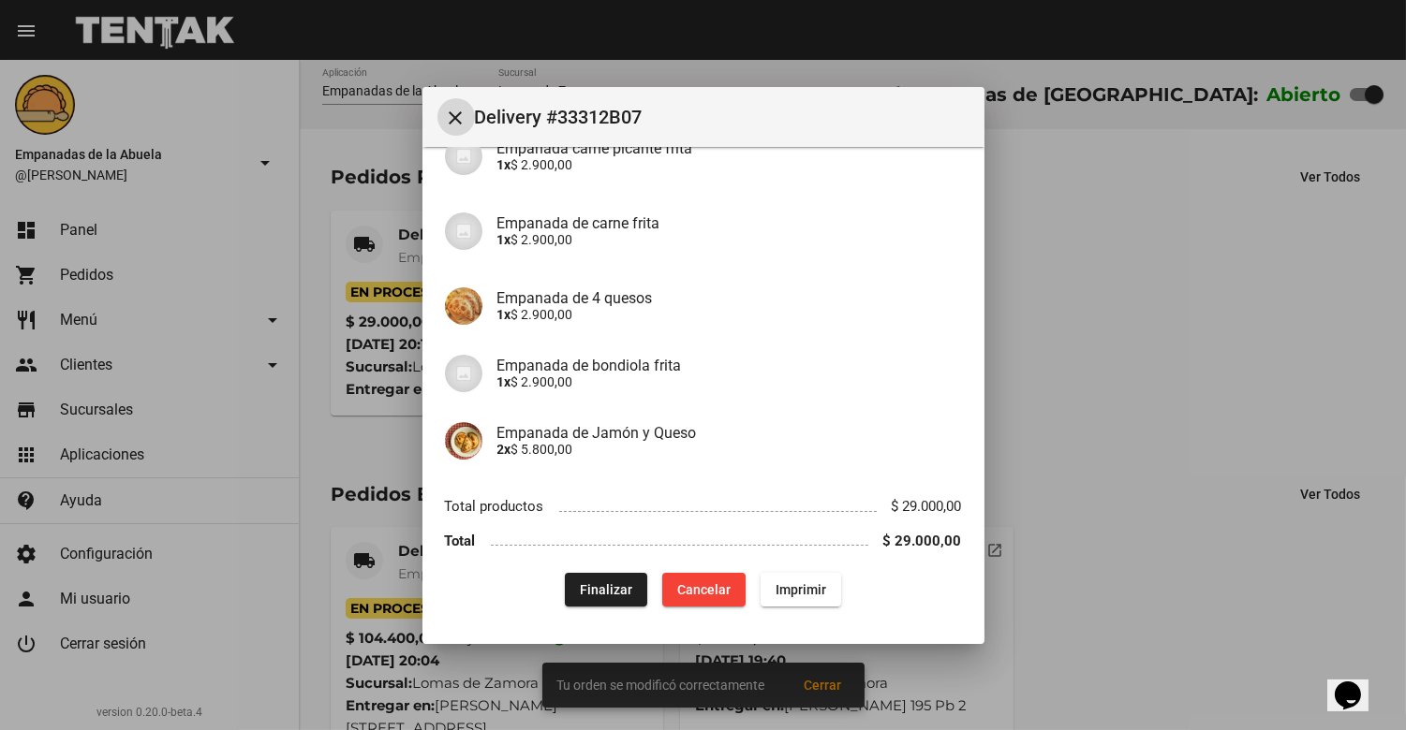
click at [787, 585] on span "Imprimir" at bounding box center [800, 589] width 51 height 15
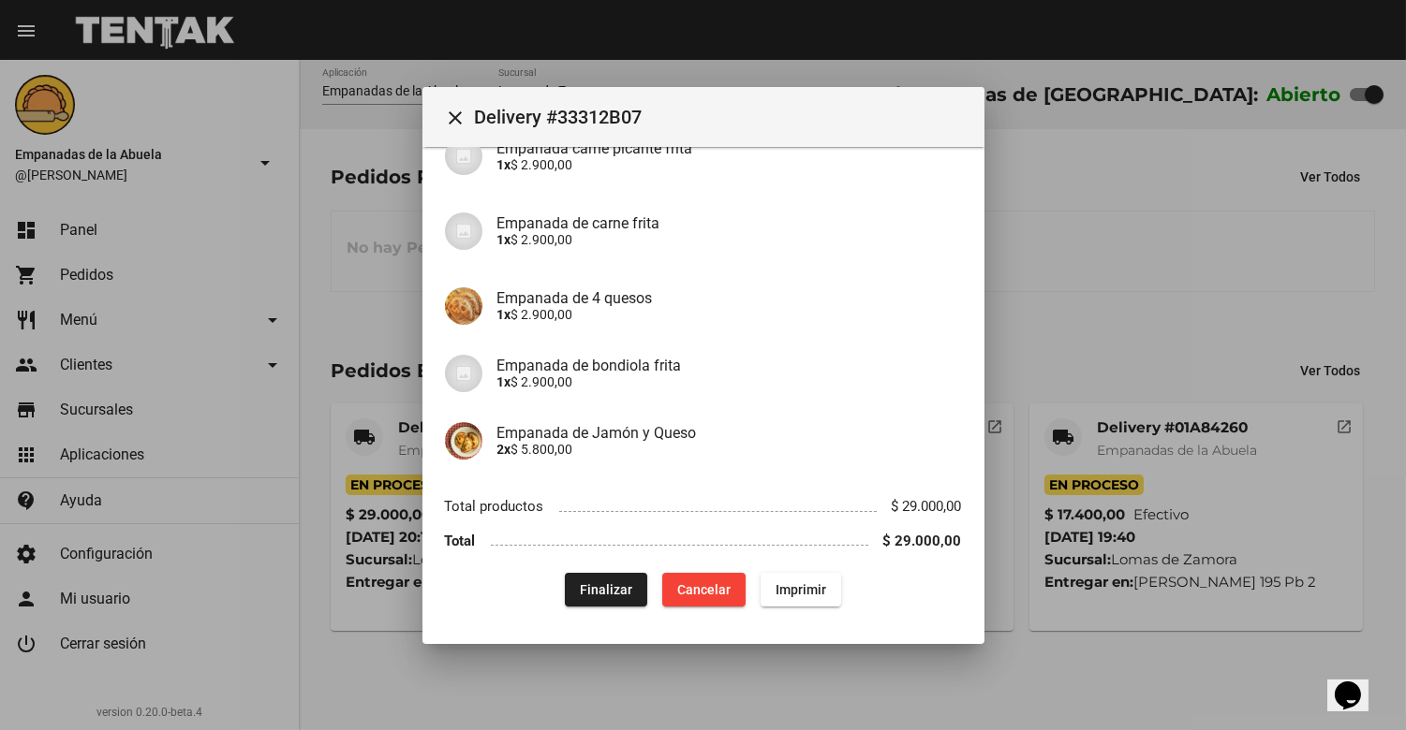
click at [457, 110] on mat-icon "close" at bounding box center [456, 118] width 22 height 22
